Goal: Information Seeking & Learning: Find specific fact

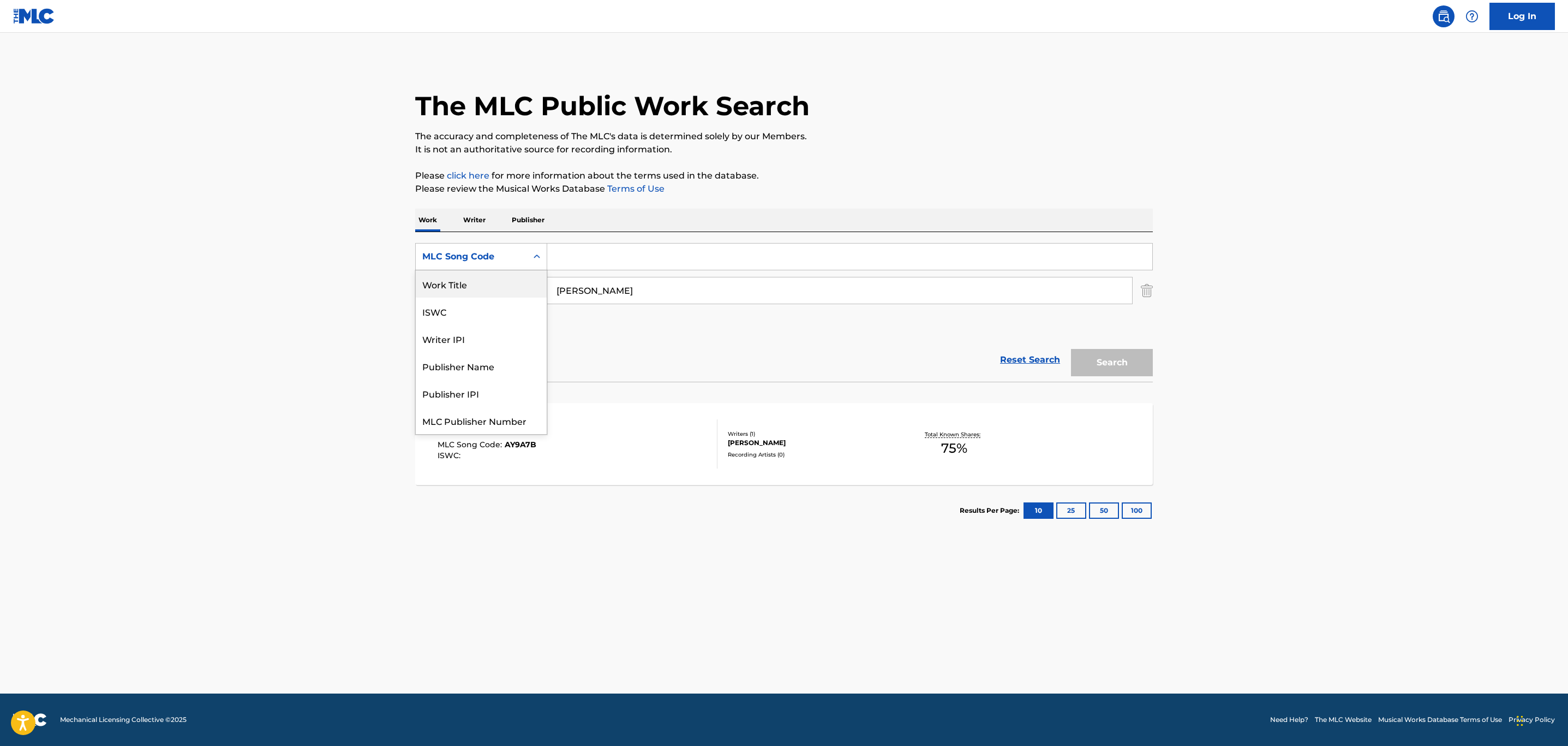
click at [499, 282] on div "Work Title" at bounding box center [481, 283] width 131 height 27
click at [599, 254] on input "Search Form" at bounding box center [849, 256] width 605 height 26
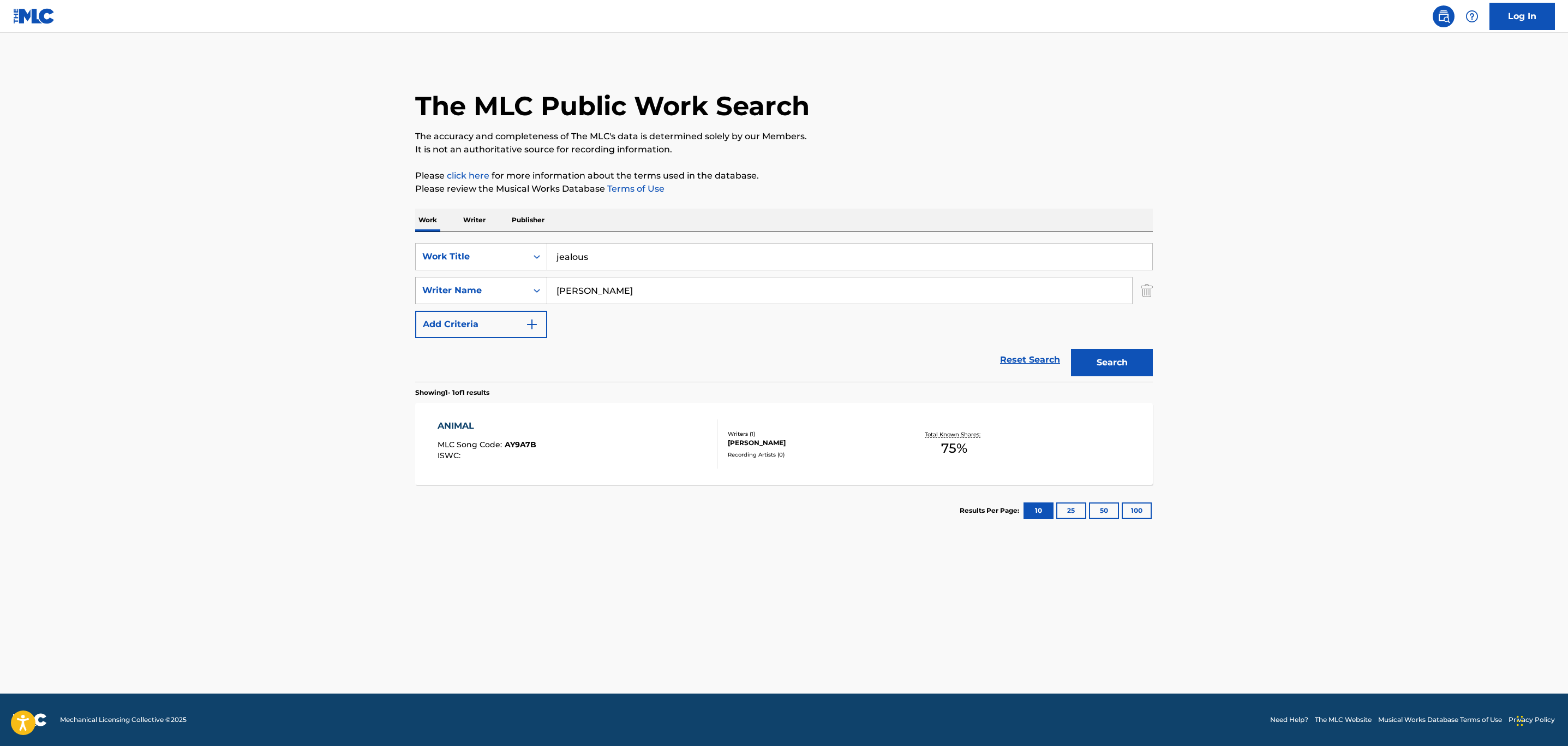
type input "jealous"
click at [417, 298] on div "SearchWithCriteria16286173-d1e2-4f5d-befa-ddc54e5f42d2 Writer Name [PERSON_NAME]" at bounding box center [784, 290] width 738 height 27
type input "vicuna"
click at [1071, 349] on button "Search" at bounding box center [1111, 362] width 82 height 27
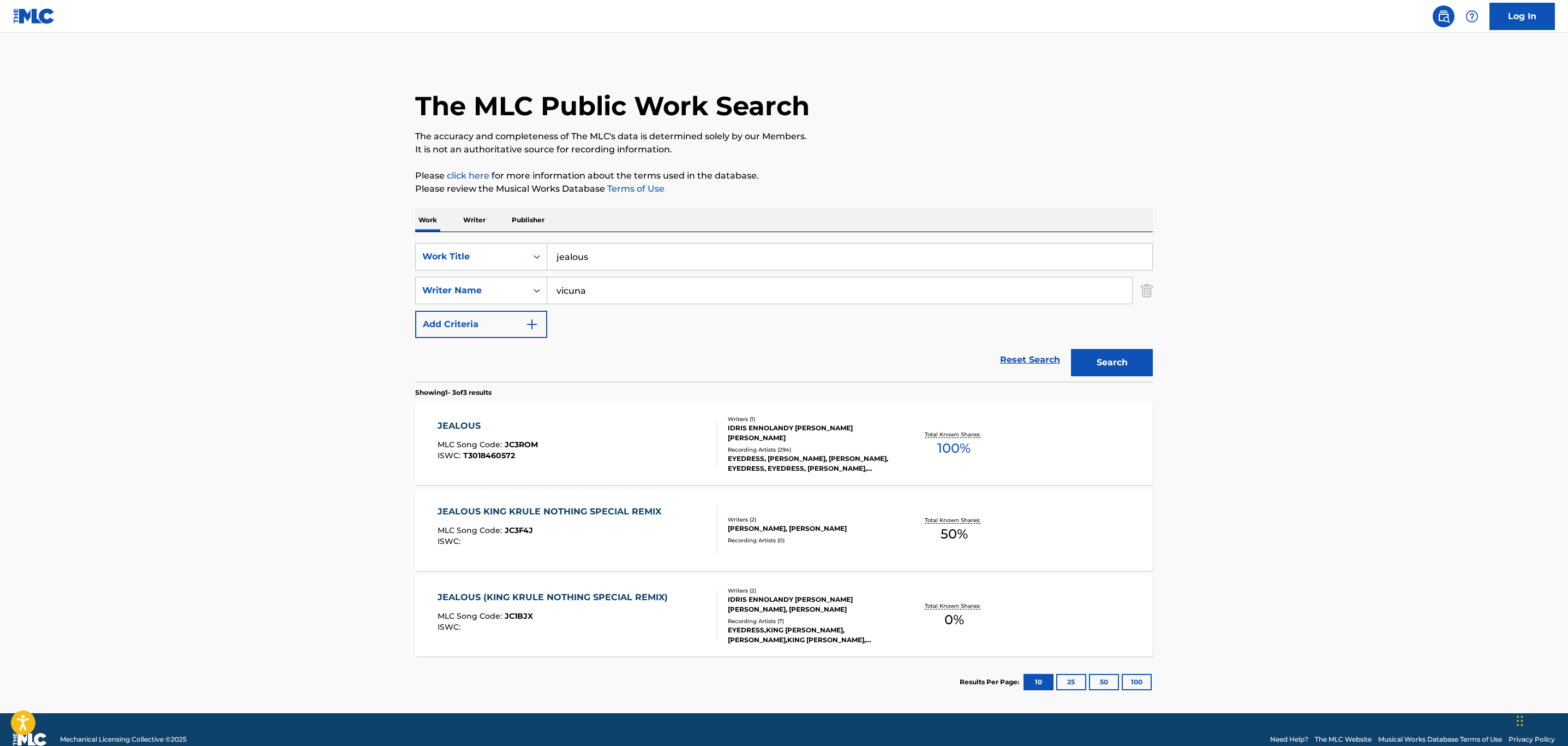
click at [623, 440] on div "JEALOUS MLC Song Code : JC3ROM ISWC : T3018460572" at bounding box center [578, 444] width 280 height 49
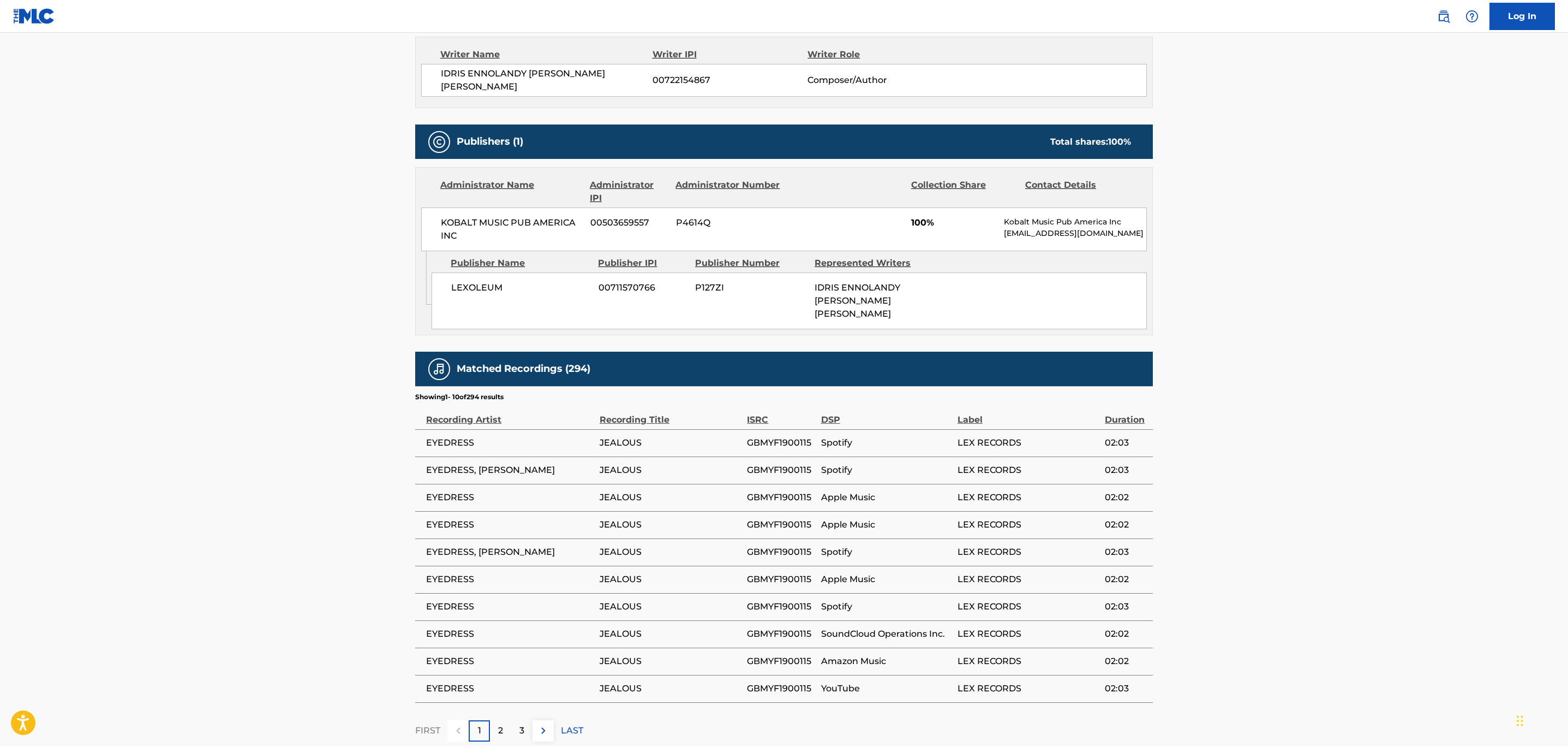
scroll to position [440, 0]
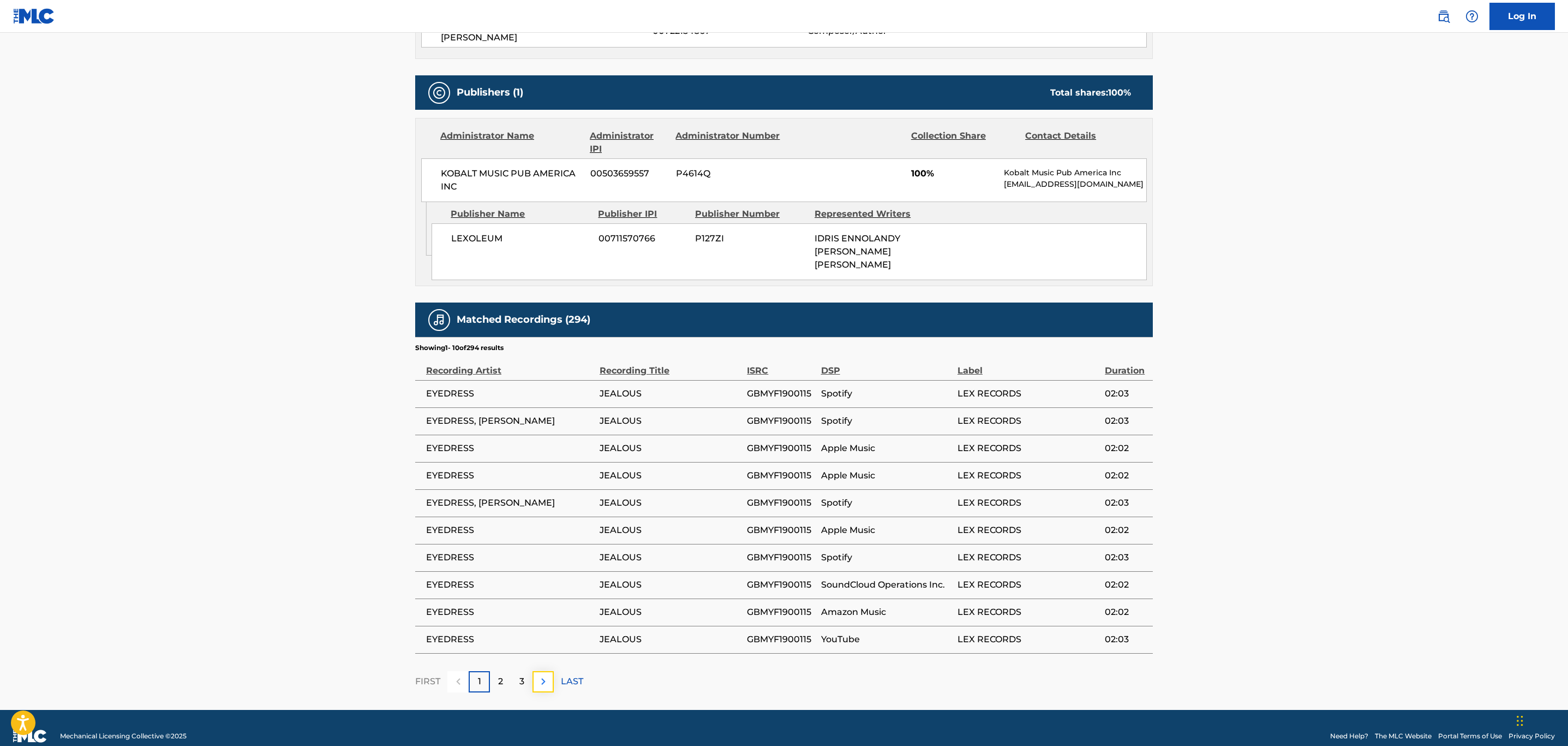
click at [545, 675] on button at bounding box center [543, 682] width 21 height 21
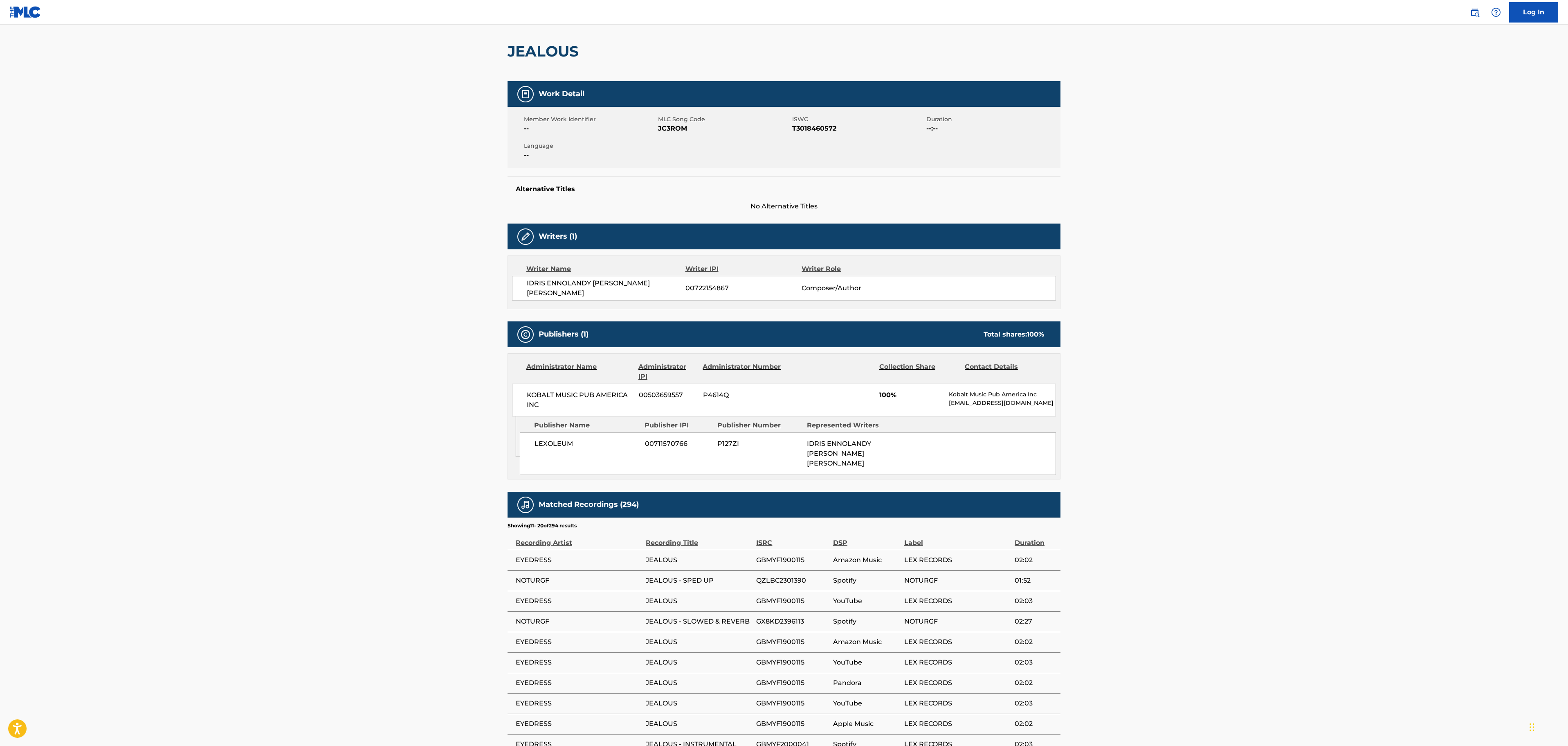
scroll to position [147, 0]
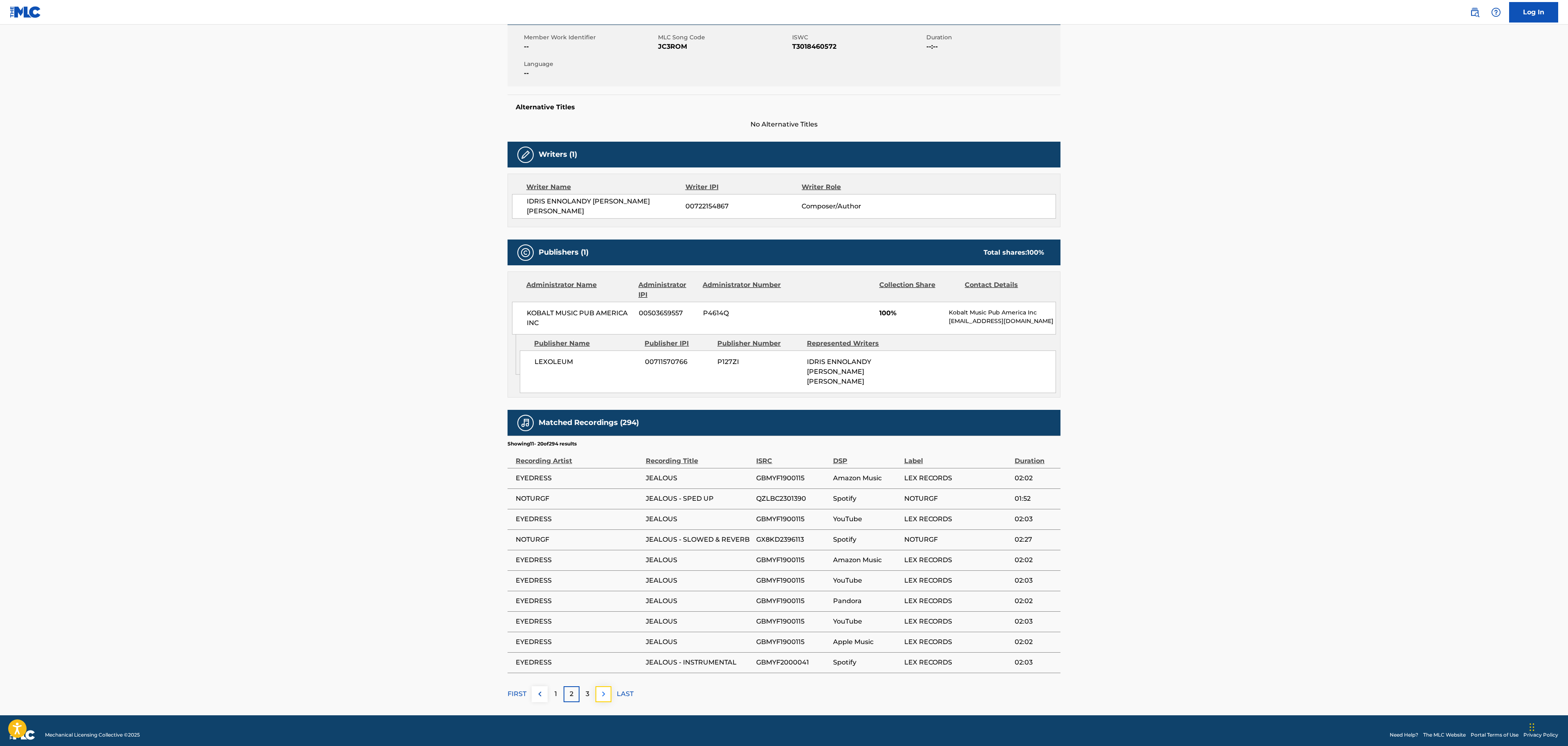
click at [602, 559] on button at bounding box center [604, 694] width 16 height 16
click at [541, 559] on img at bounding box center [540, 694] width 10 height 10
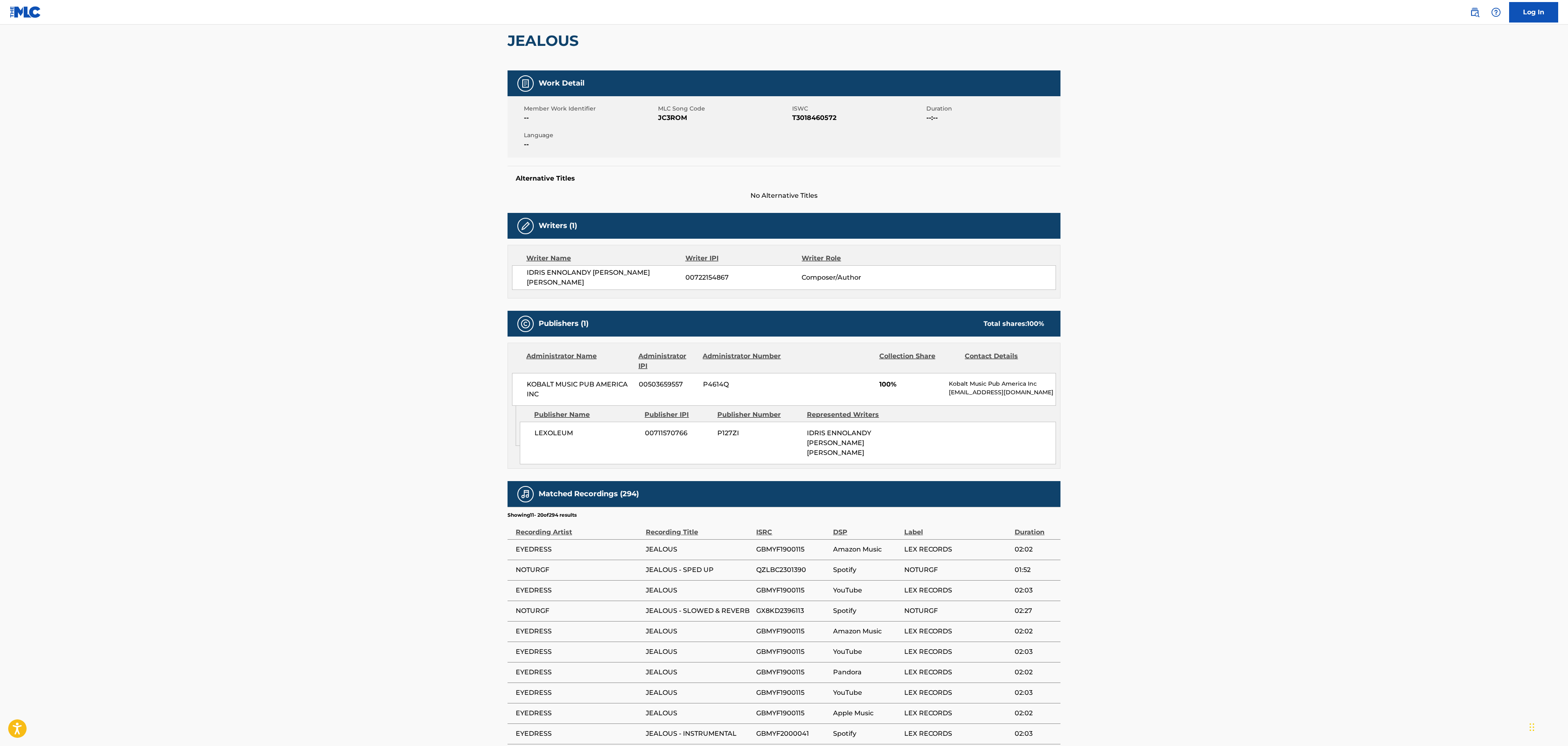
scroll to position [65, 0]
